Goal: Task Accomplishment & Management: Use online tool/utility

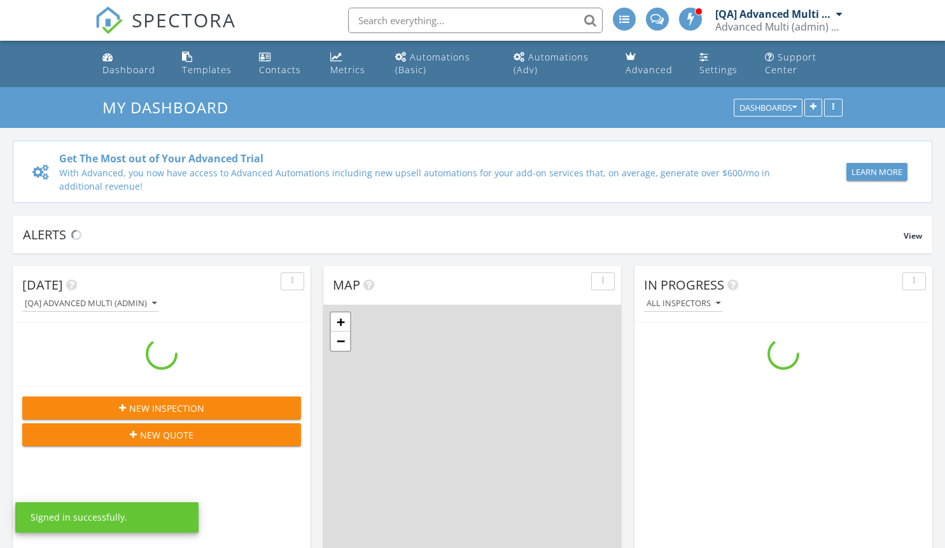
scroll to position [1178, 965]
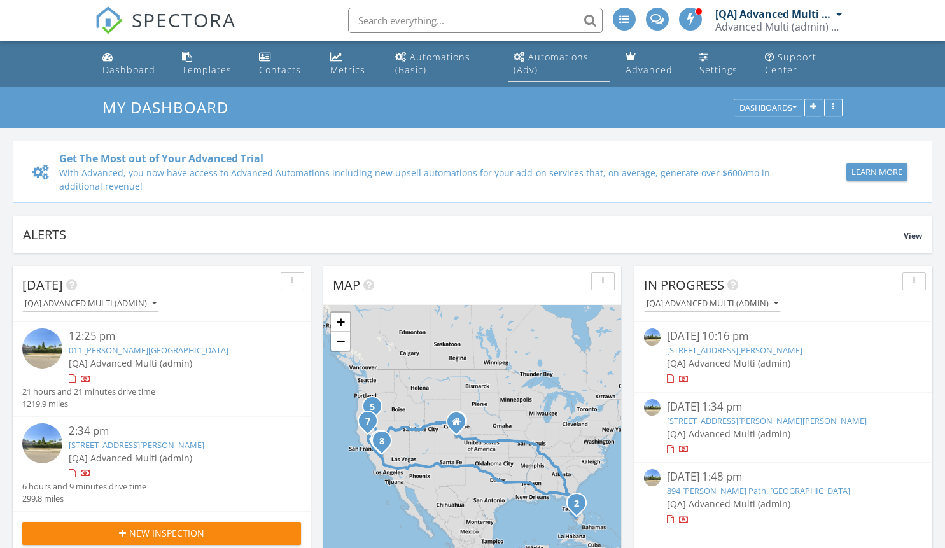
click at [559, 57] on div "Automations (Adv)" at bounding box center [550, 63] width 75 height 25
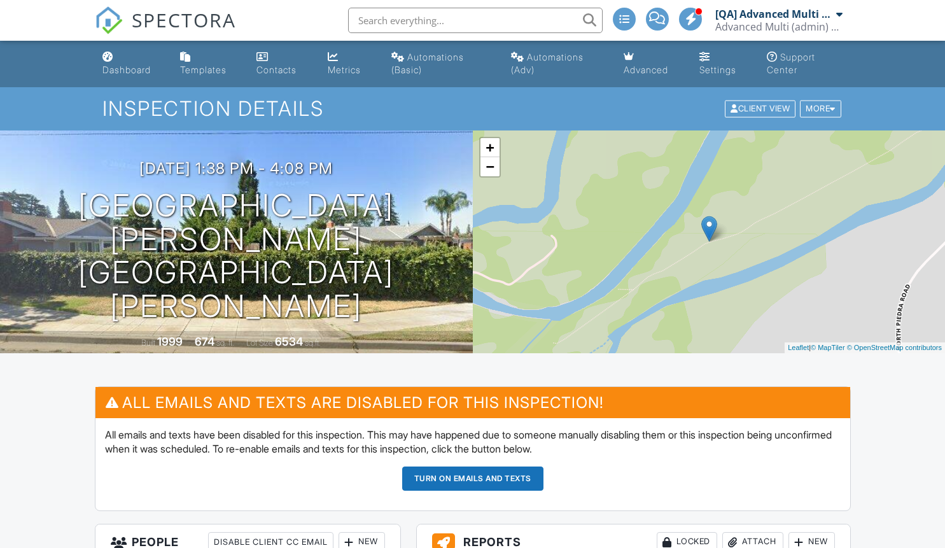
click at [472, 478] on button "Turn on emails and texts" at bounding box center [472, 478] width 141 height 24
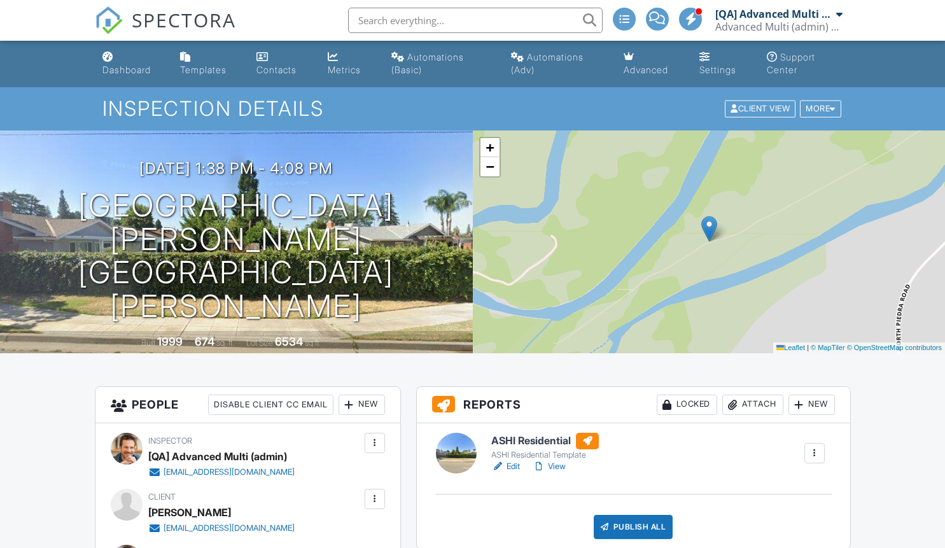
scroll to position [1344, 0]
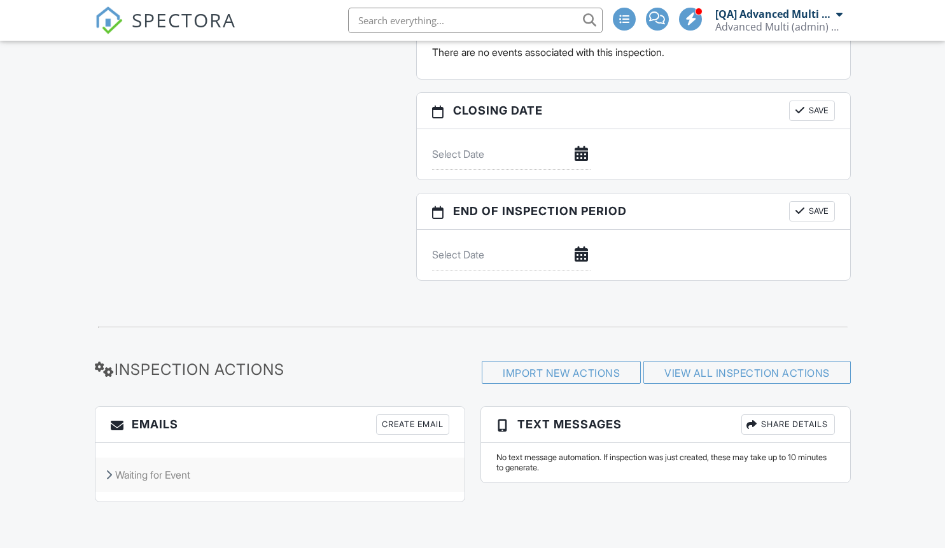
click at [279, 475] on div "Waiting for Event" at bounding box center [279, 474] width 369 height 34
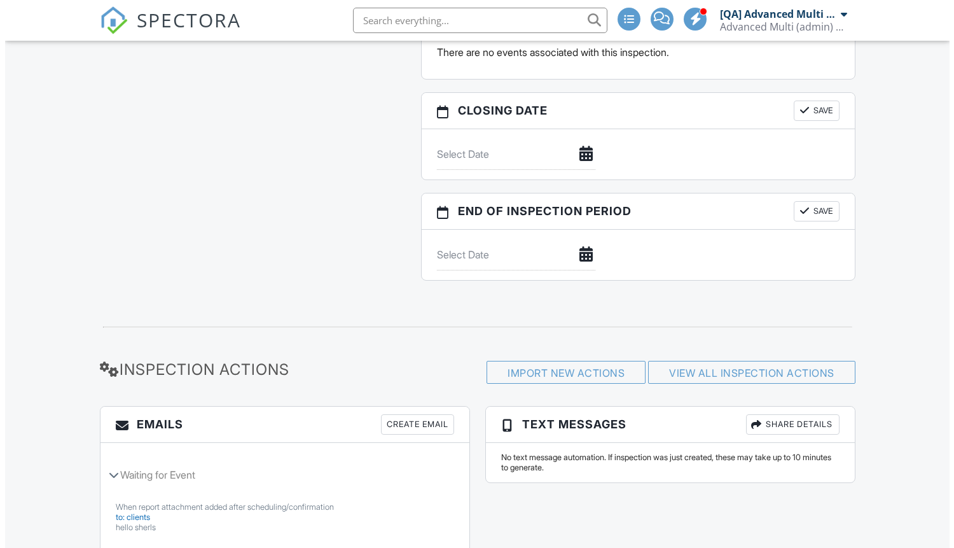
scroll to position [512, 0]
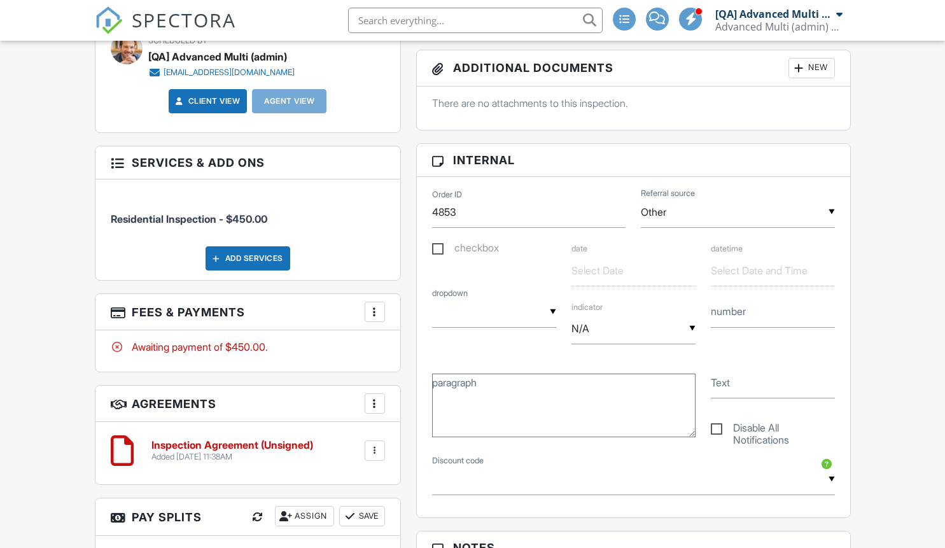
click at [247, 270] on div "Add Services" at bounding box center [247, 258] width 85 height 24
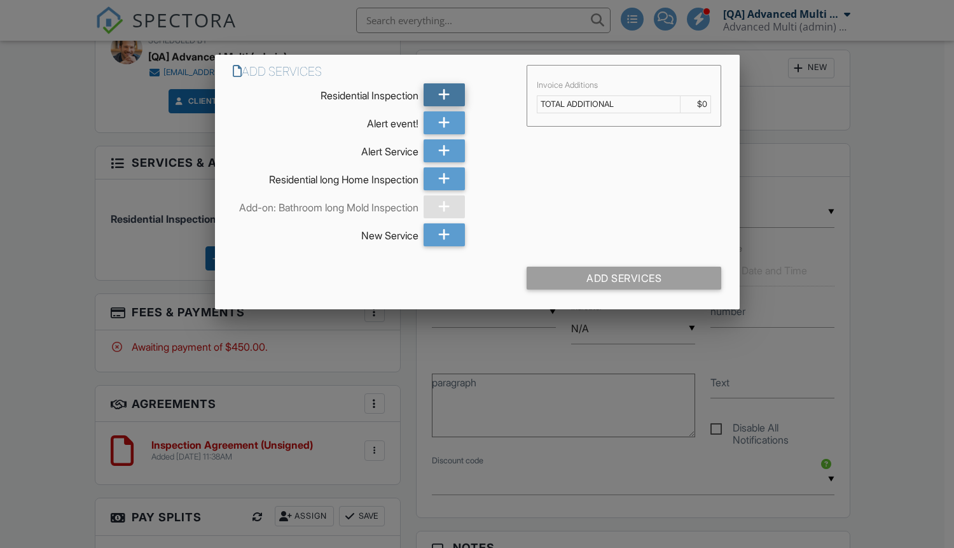
click at [444, 95] on icon at bounding box center [444, 94] width 12 height 23
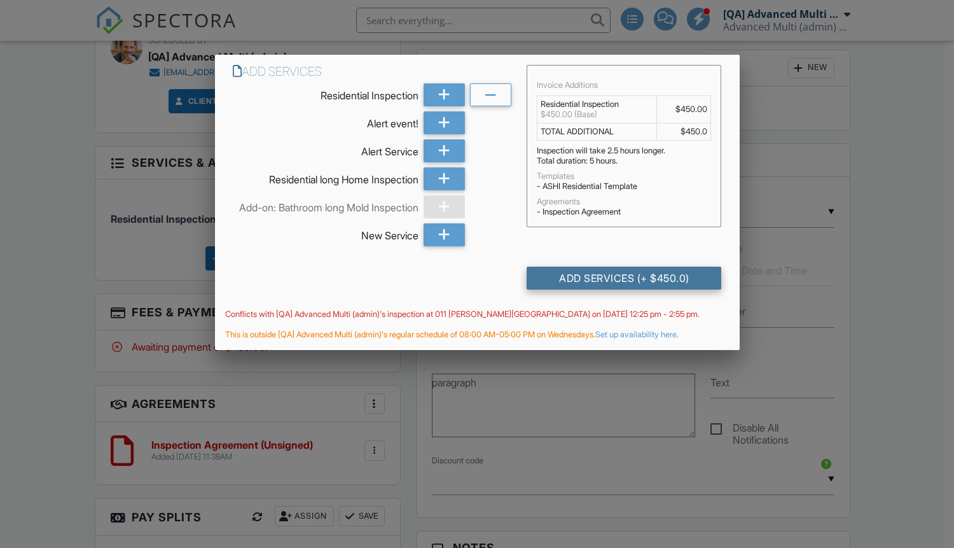
click at [624, 289] on div "Add Services (+ $450.0)" at bounding box center [624, 278] width 195 height 23
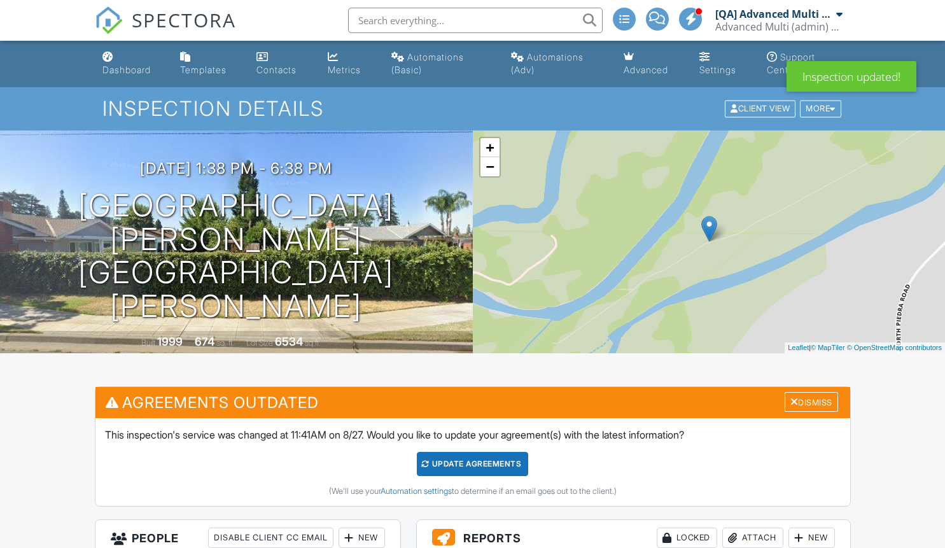
scroll to position [1533, 0]
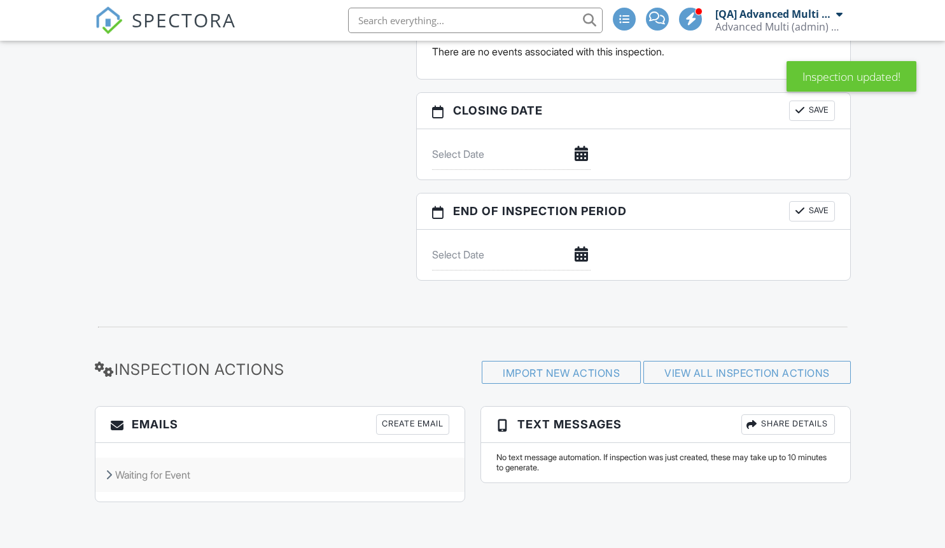
click at [279, 474] on div "Waiting for Event" at bounding box center [279, 474] width 369 height 34
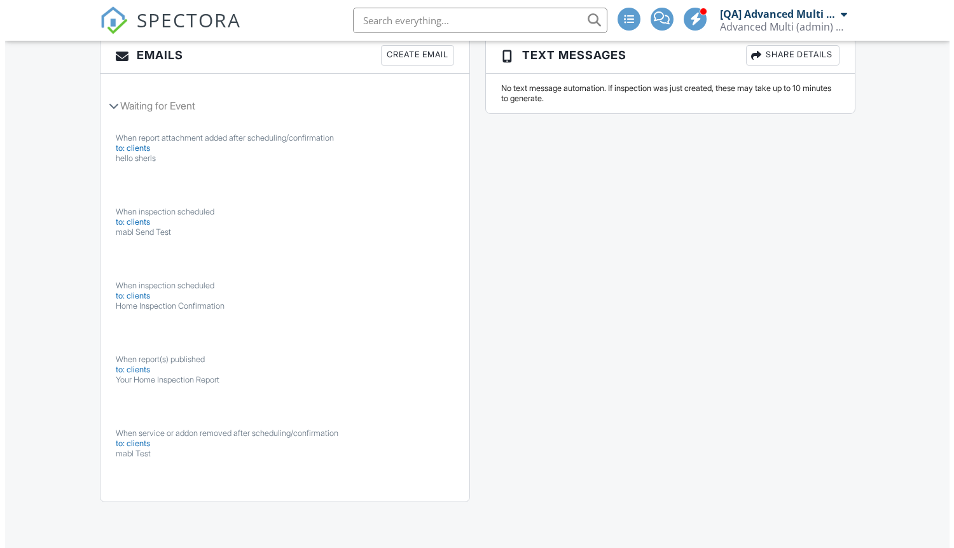
scroll to position [1276, 0]
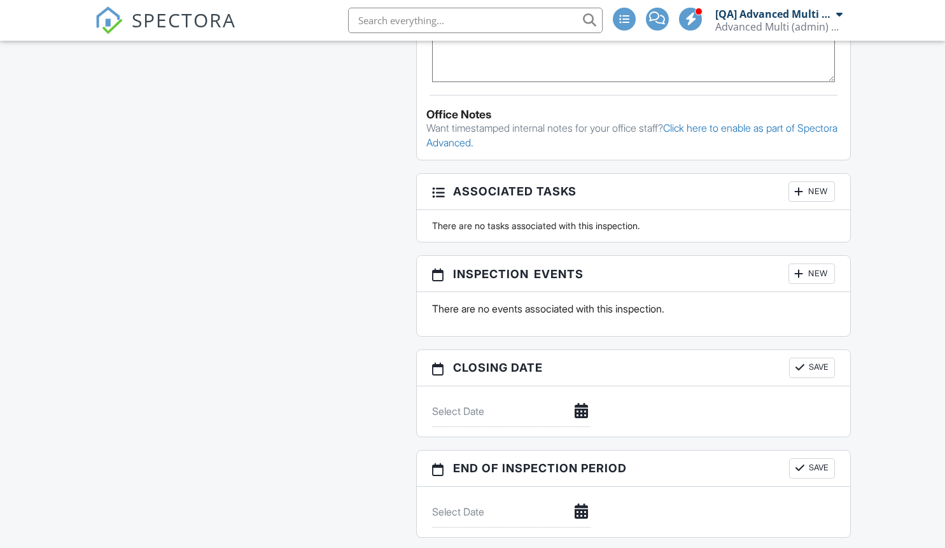
click at [811, 274] on div "New" at bounding box center [811, 273] width 46 height 20
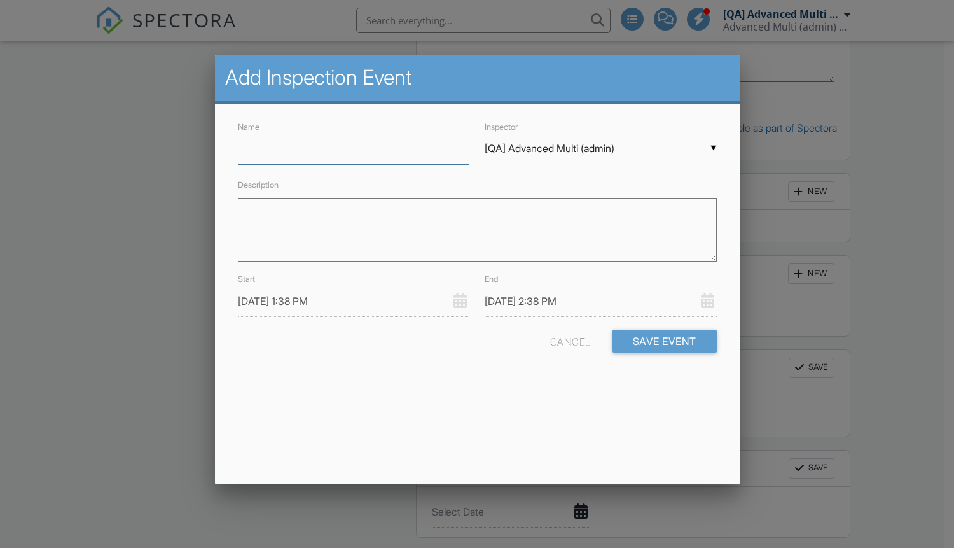
click at [353, 148] on input "Name" at bounding box center [354, 148] width 232 height 31
click at [664, 340] on button "Save Event" at bounding box center [665, 341] width 104 height 23
type input "Event"
click at [664, 340] on button "Save Event" at bounding box center [665, 341] width 104 height 23
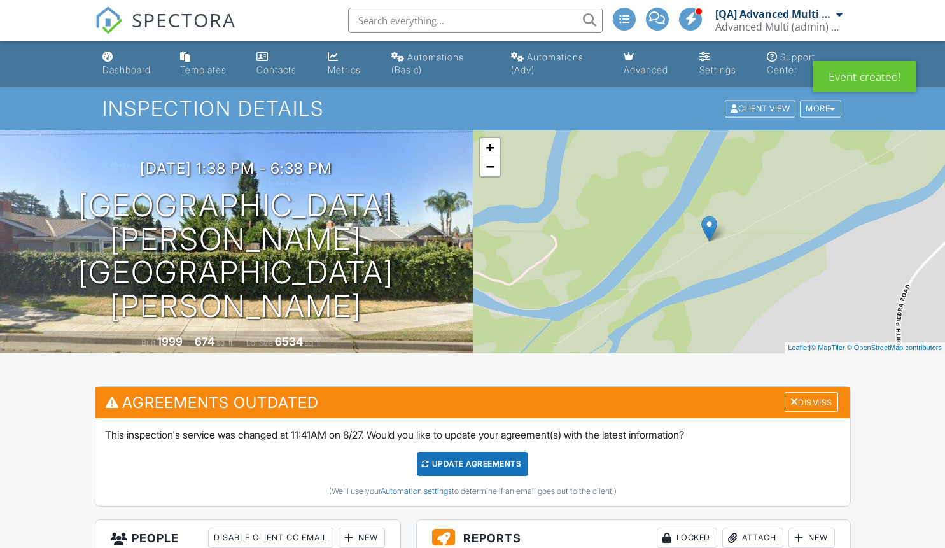
scroll to position [1544, 0]
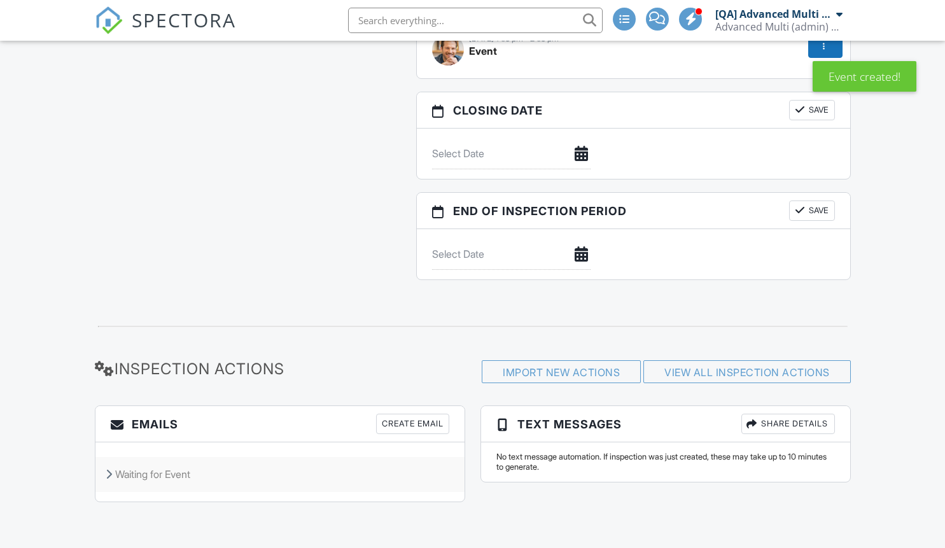
click at [279, 474] on div "Waiting for Event" at bounding box center [279, 474] width 369 height 34
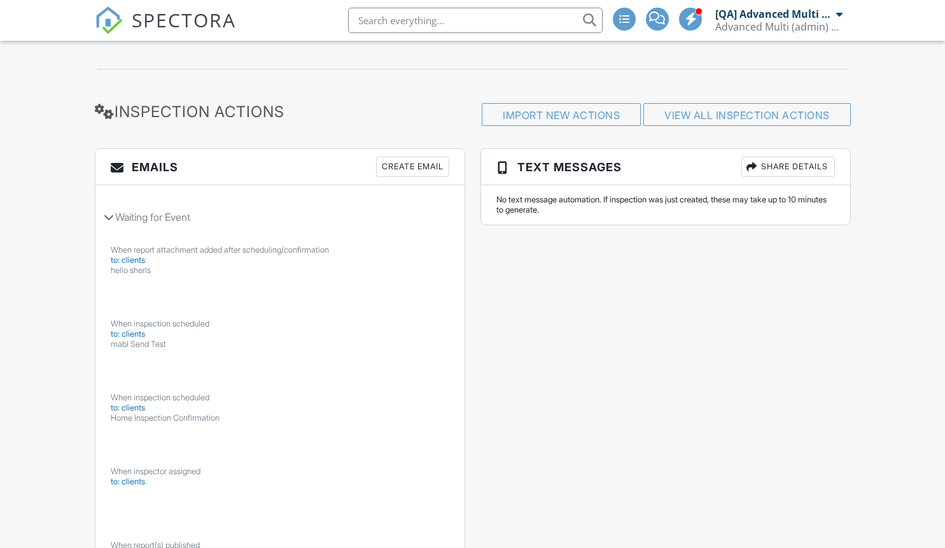
scroll to position [1835, 0]
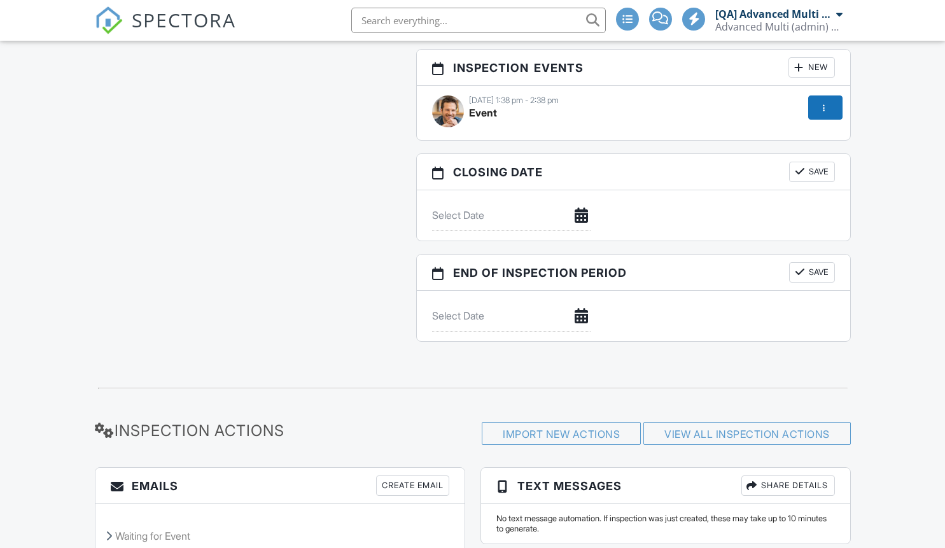
scroll to position [1543, 0]
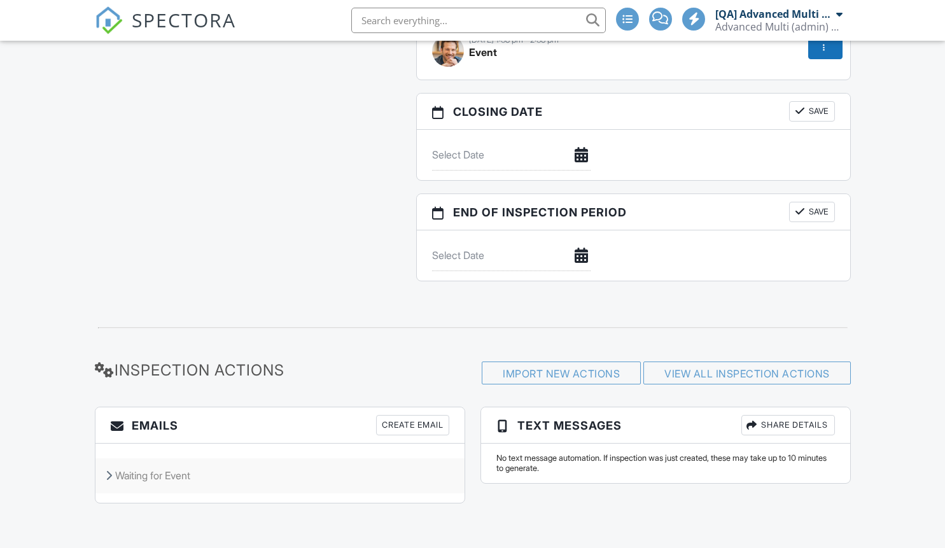
click at [189, 470] on div "Waiting for Event" at bounding box center [279, 475] width 369 height 34
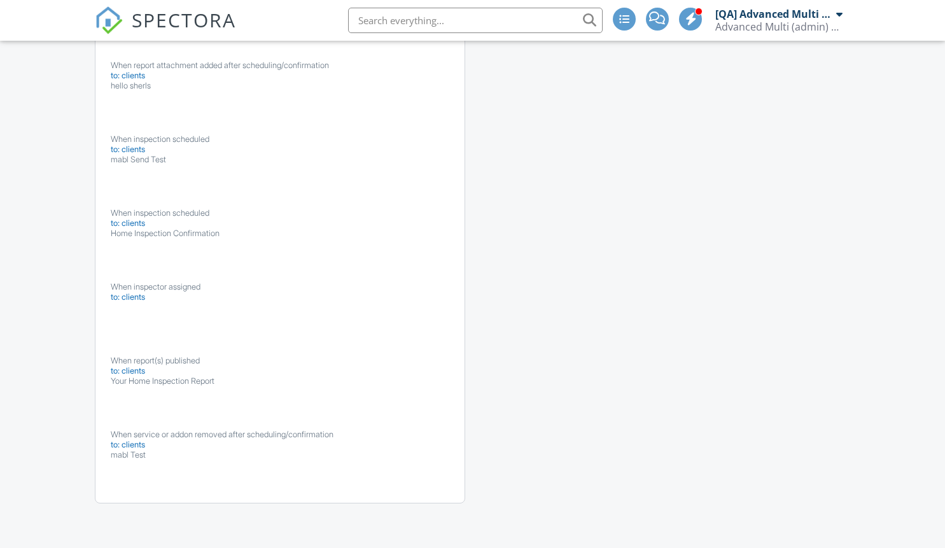
scroll to position [1969, 0]
